Goal: Obtain resource: Download file/media

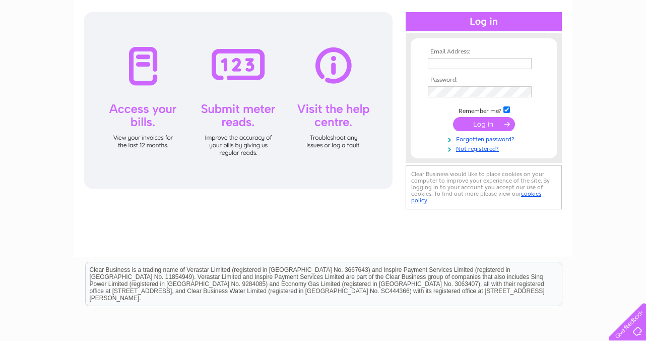
scroll to position [102, 0]
type input "[EMAIL_ADDRESS][DOMAIN_NAME]"
click at [493, 120] on input "submit" at bounding box center [484, 123] width 62 height 14
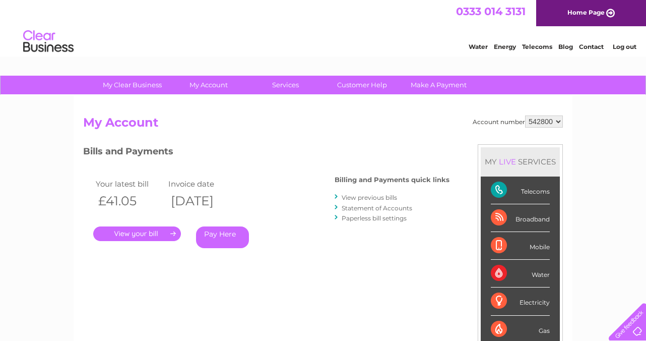
click at [160, 234] on link "." at bounding box center [137, 233] width 88 height 15
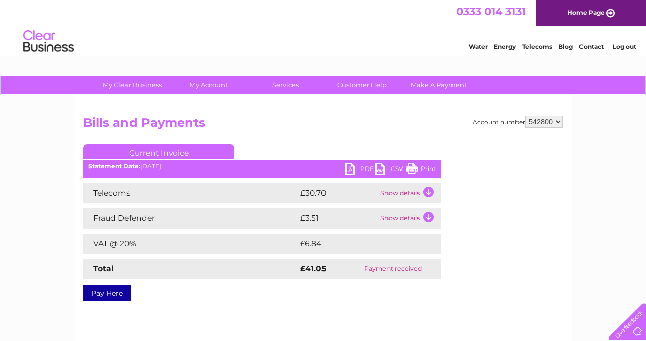
click at [361, 168] on link "PDF" at bounding box center [360, 170] width 30 height 15
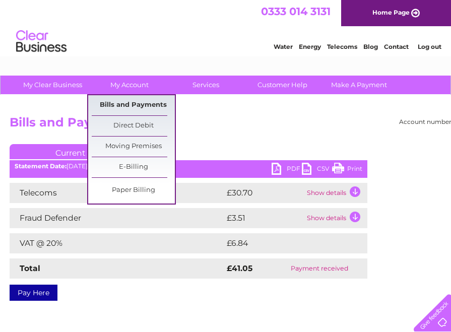
click at [127, 102] on link "Bills and Payments" at bounding box center [133, 105] width 83 height 20
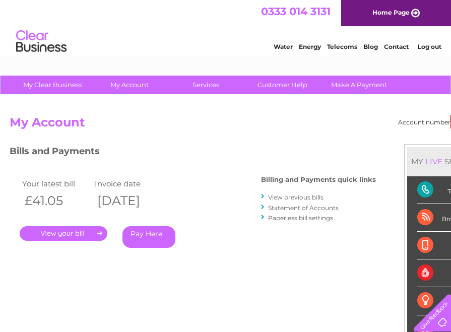
click at [288, 197] on link "View previous bills" at bounding box center [295, 197] width 55 height 8
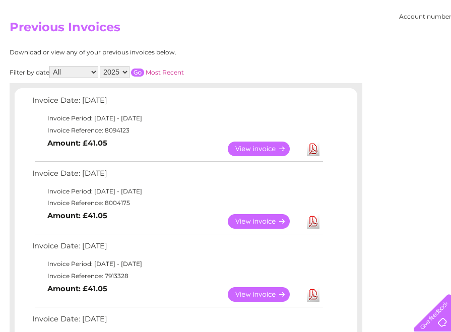
scroll to position [99, 0]
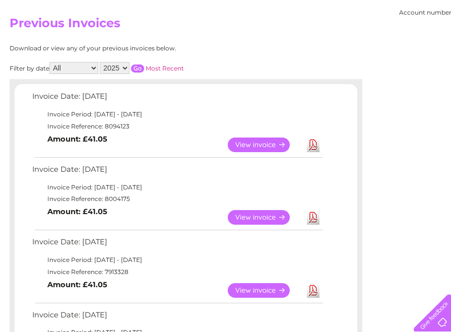
click at [266, 215] on link "View" at bounding box center [265, 217] width 74 height 15
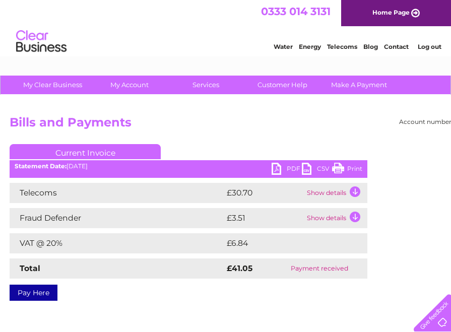
click at [281, 167] on link "PDF" at bounding box center [287, 170] width 30 height 15
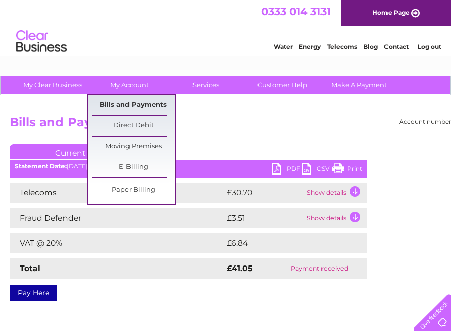
click at [119, 104] on link "Bills and Payments" at bounding box center [133, 105] width 83 height 20
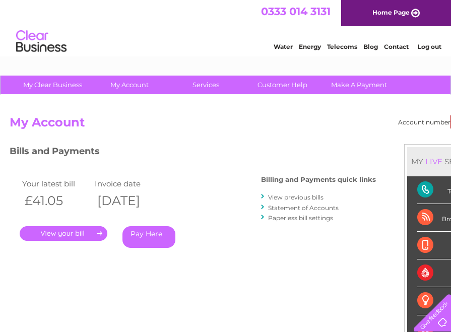
click at [98, 230] on link "." at bounding box center [64, 233] width 88 height 15
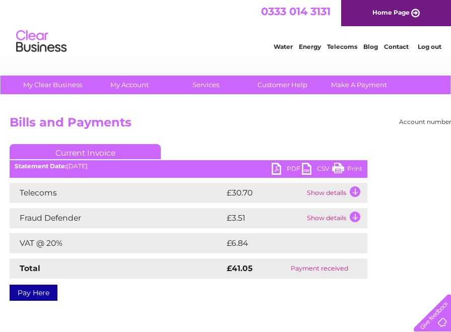
click at [278, 169] on link "PDF" at bounding box center [287, 170] width 30 height 15
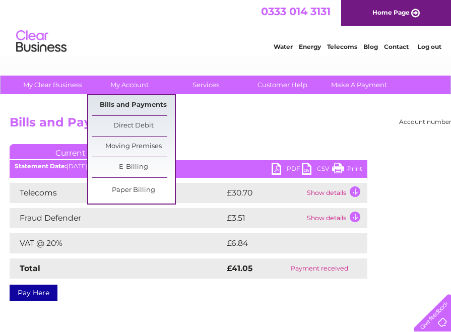
click at [135, 104] on link "Bills and Payments" at bounding box center [133, 105] width 83 height 20
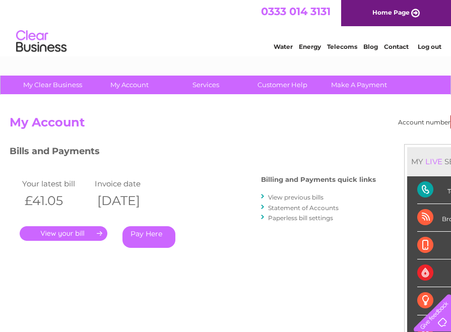
drag, startPoint x: 293, startPoint y: 196, endPoint x: 288, endPoint y: 197, distance: 5.3
click at [293, 196] on link "View previous bills" at bounding box center [295, 197] width 55 height 8
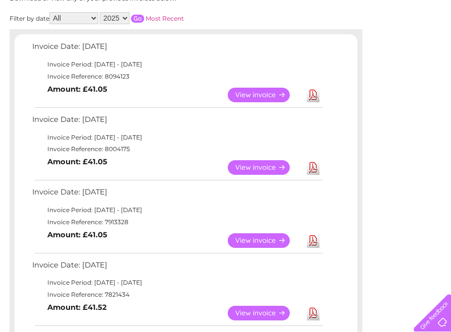
scroll to position [149, 0]
click at [268, 168] on link "View" at bounding box center [265, 167] width 74 height 15
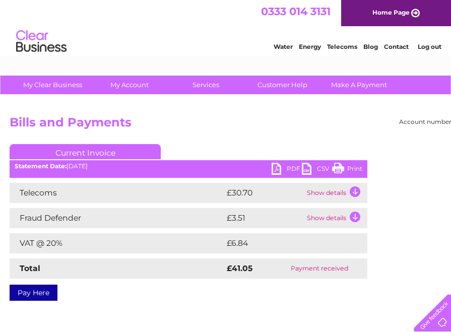
click at [281, 165] on link "PDF" at bounding box center [287, 170] width 30 height 15
